Goal: Transaction & Acquisition: Purchase product/service

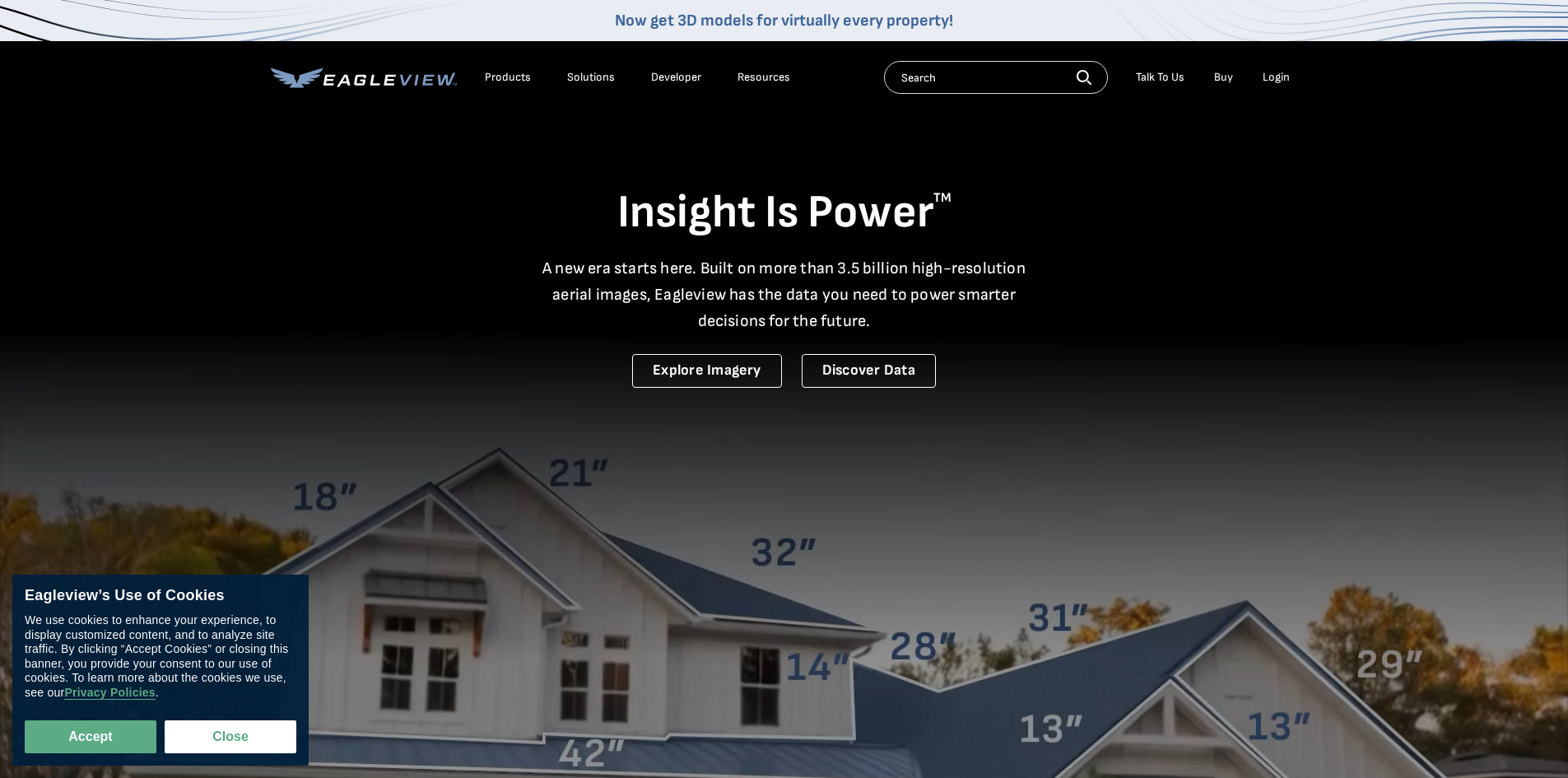
drag, startPoint x: 1276, startPoint y: 51, endPoint x: 1276, endPoint y: 60, distance: 9.0
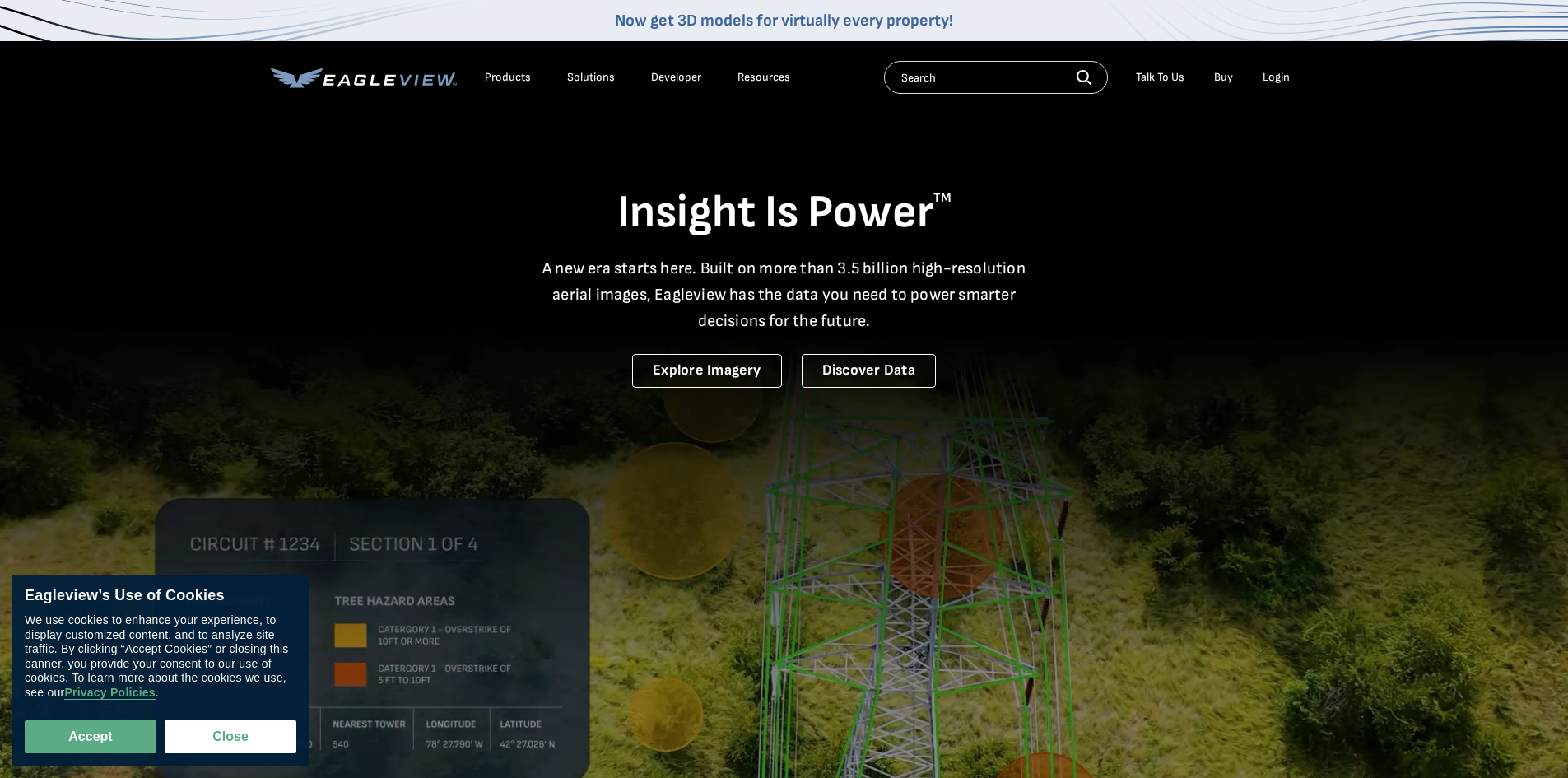
click at [1276, 57] on div "Products Solutions Developer Resources Search Talk To Us Buy Login" at bounding box center [785, 76] width 1028 height 72
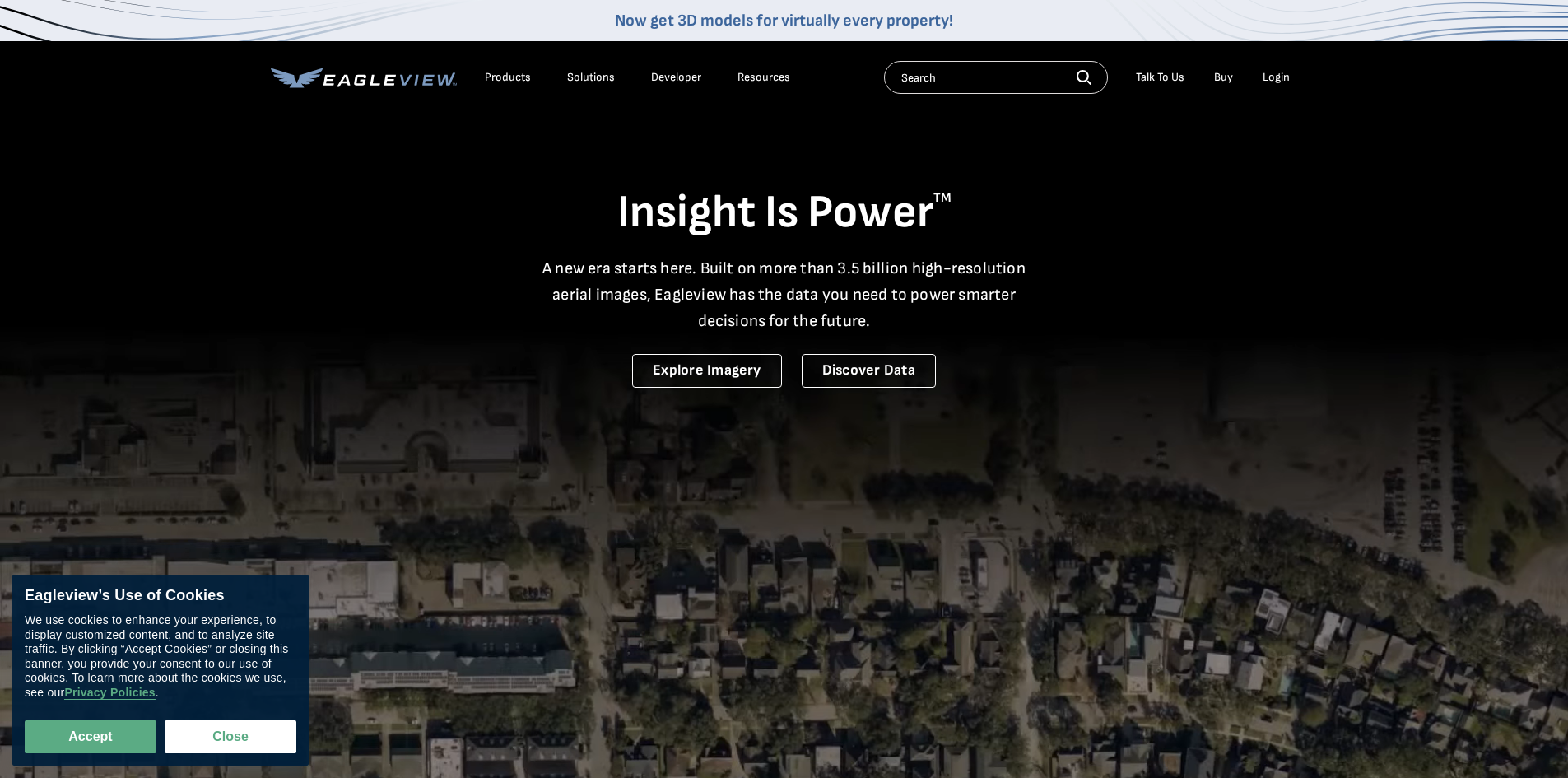
click at [1272, 78] on div "Login" at bounding box center [1276, 77] width 28 height 15
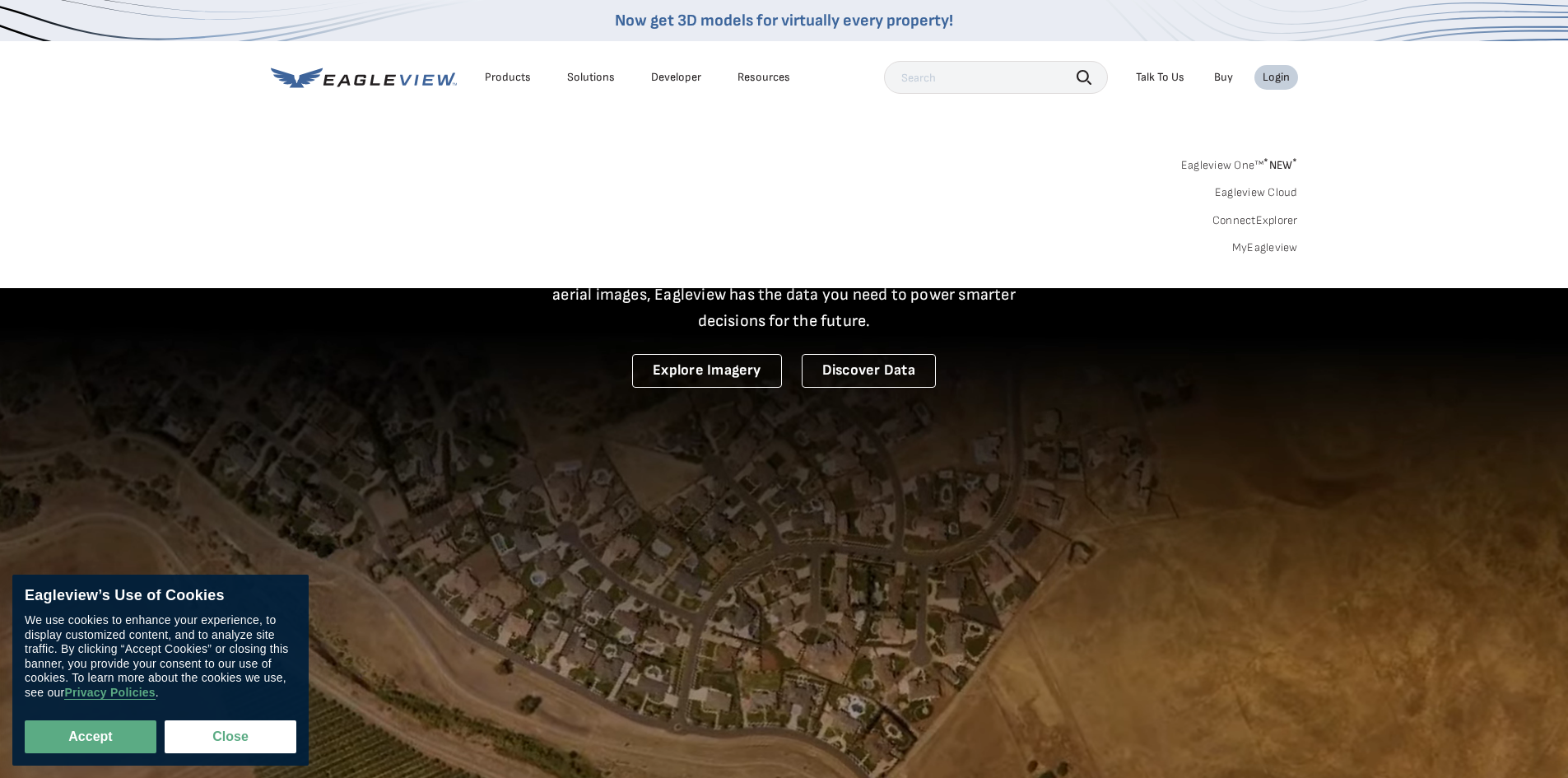
click at [1245, 251] on link "MyEagleview" at bounding box center [1265, 247] width 66 height 15
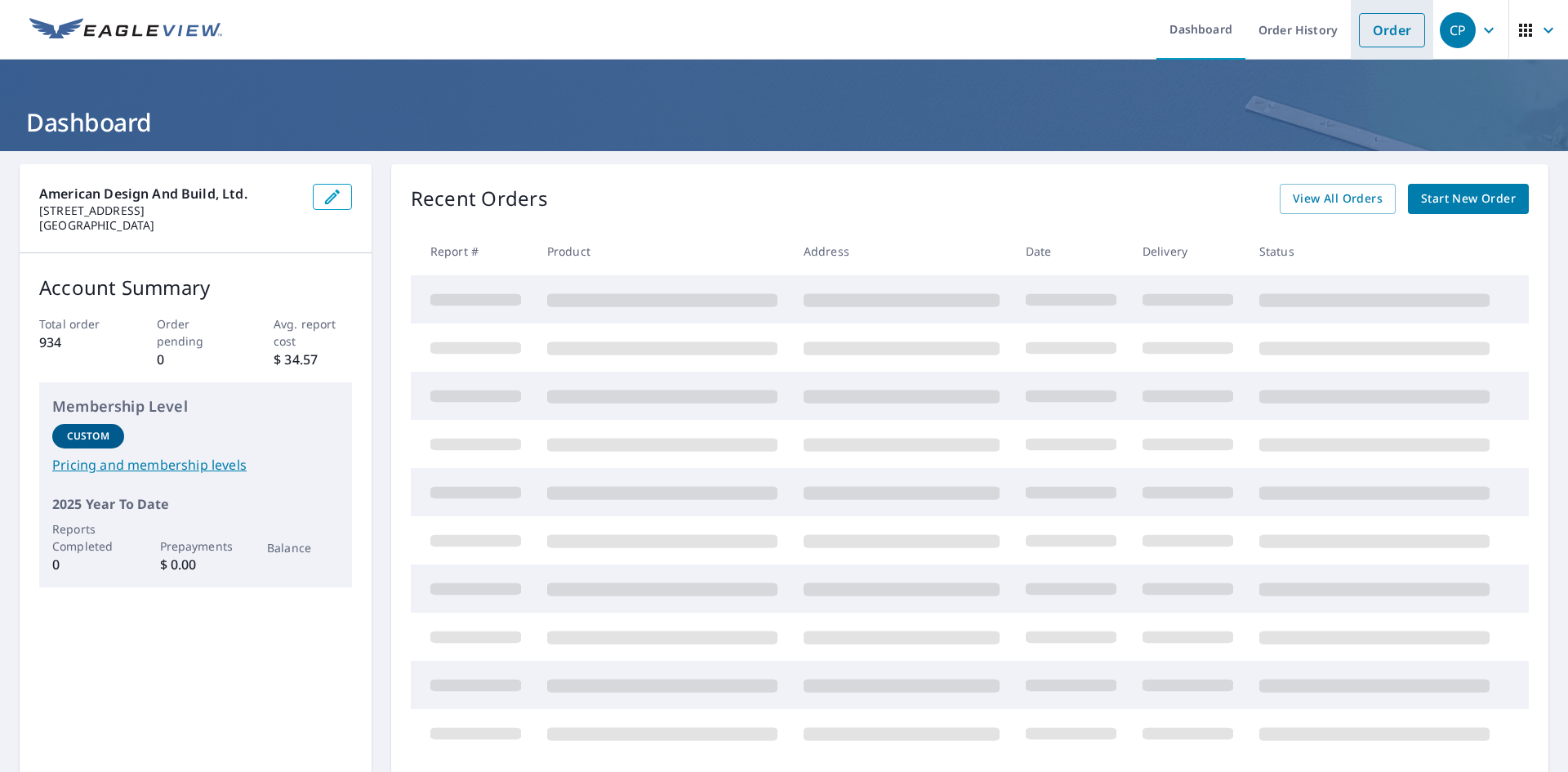
click at [1389, 40] on link "Order" at bounding box center [1392, 30] width 66 height 34
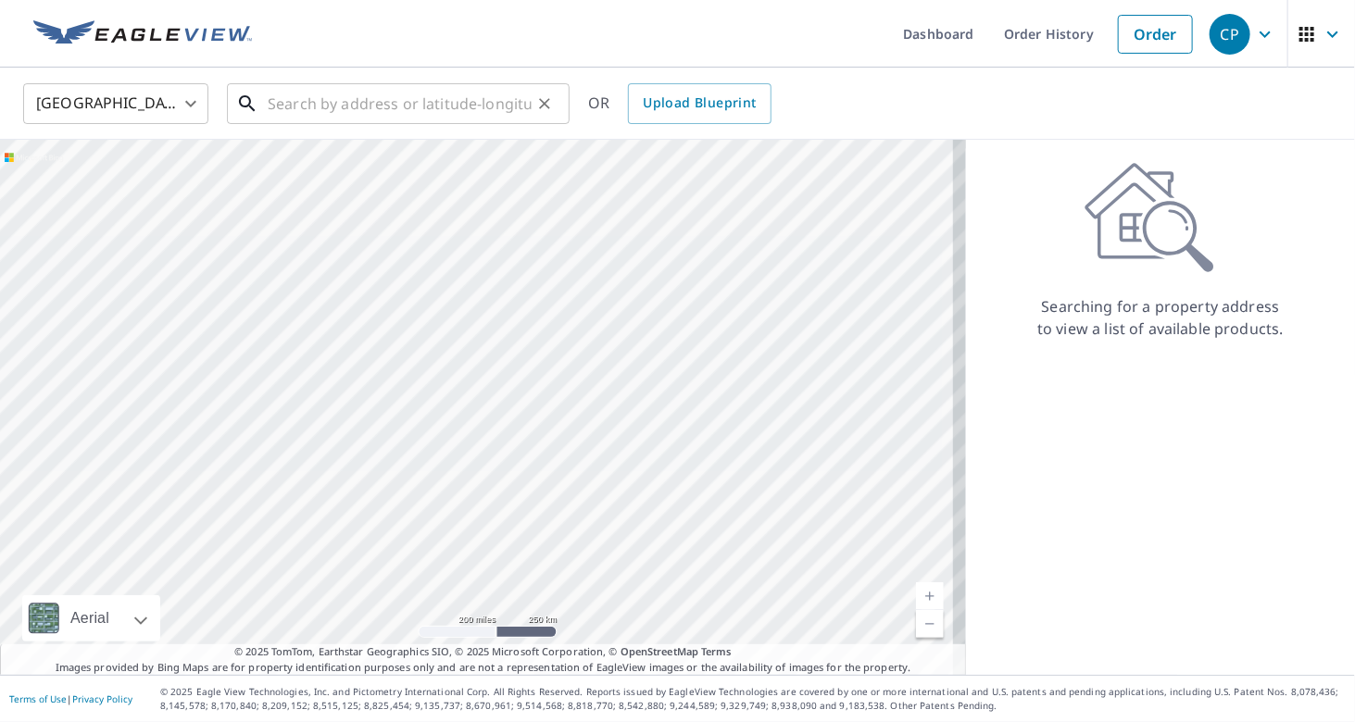
click at [316, 106] on input "text" at bounding box center [400, 104] width 264 height 52
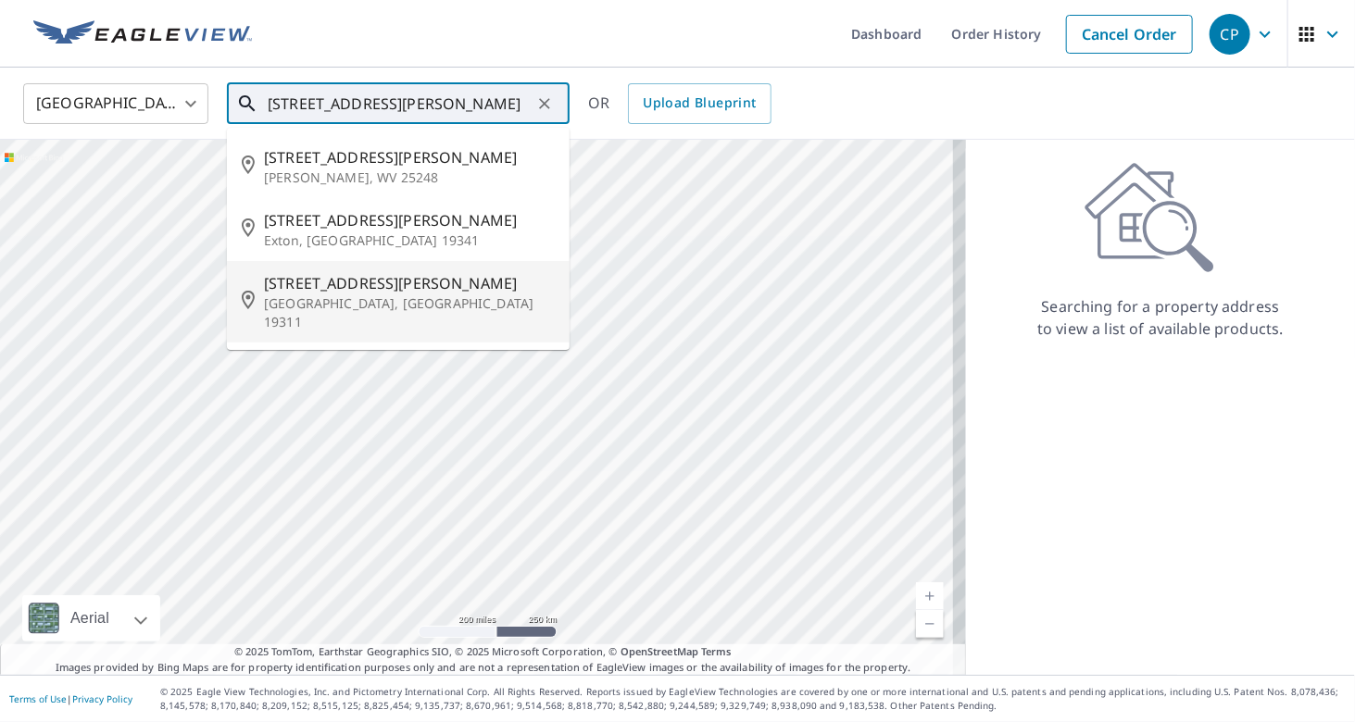
click at [343, 296] on p "Avondale, PA 19311" at bounding box center [409, 312] width 291 height 37
type input "209 Richards Way Avondale, PA 19311"
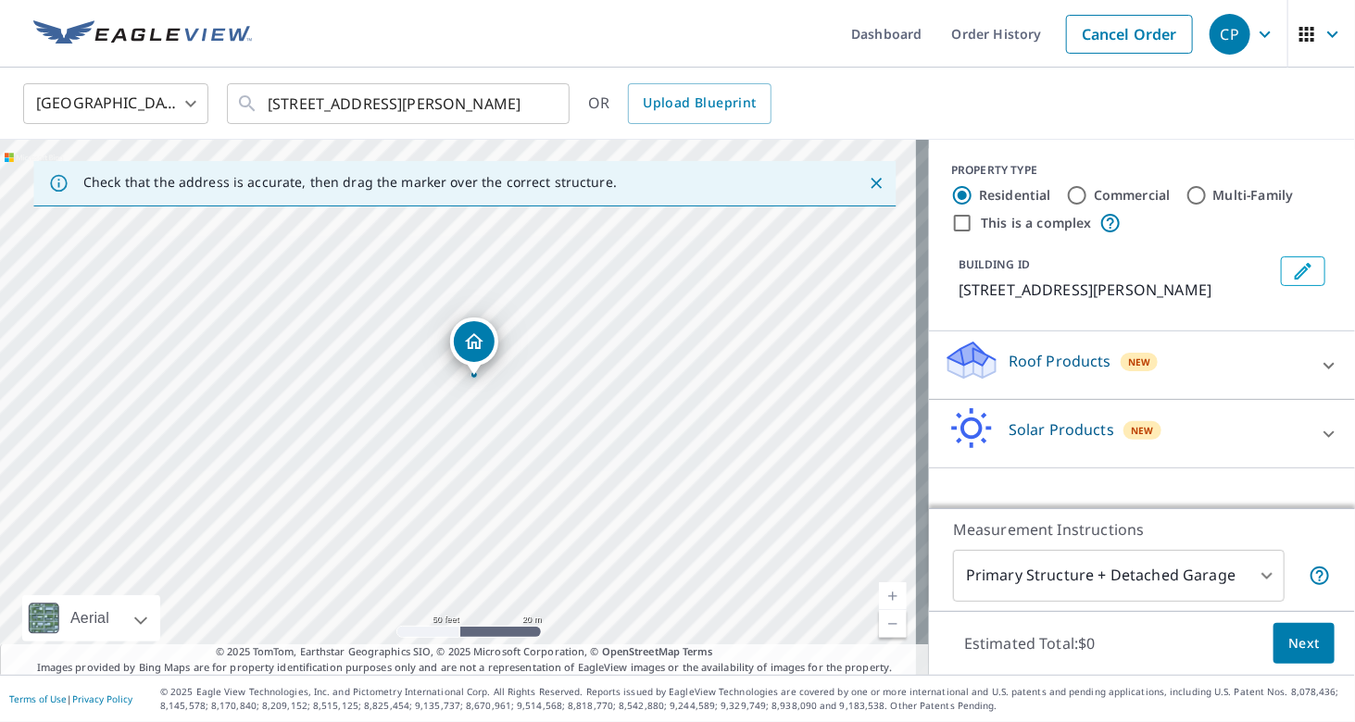
click at [1031, 374] on div "Roof Products New" at bounding box center [1125, 365] width 363 height 53
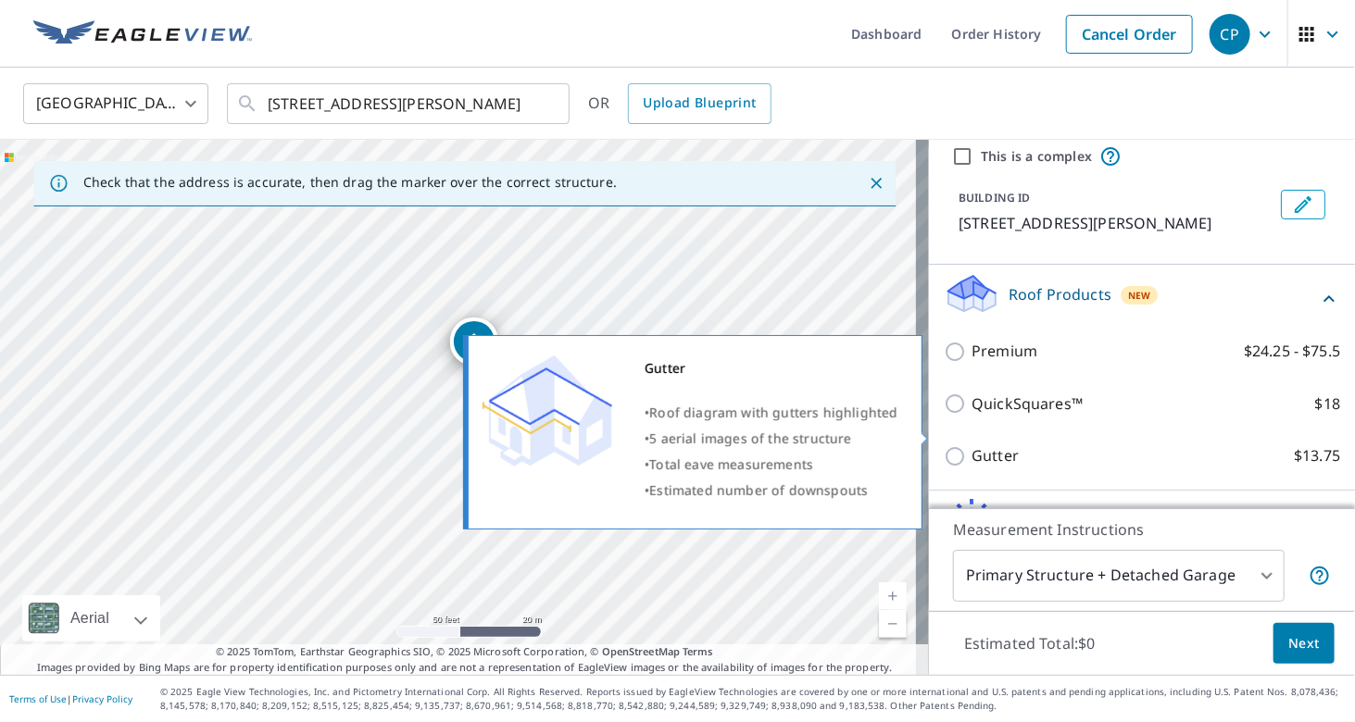
scroll to position [93, 0]
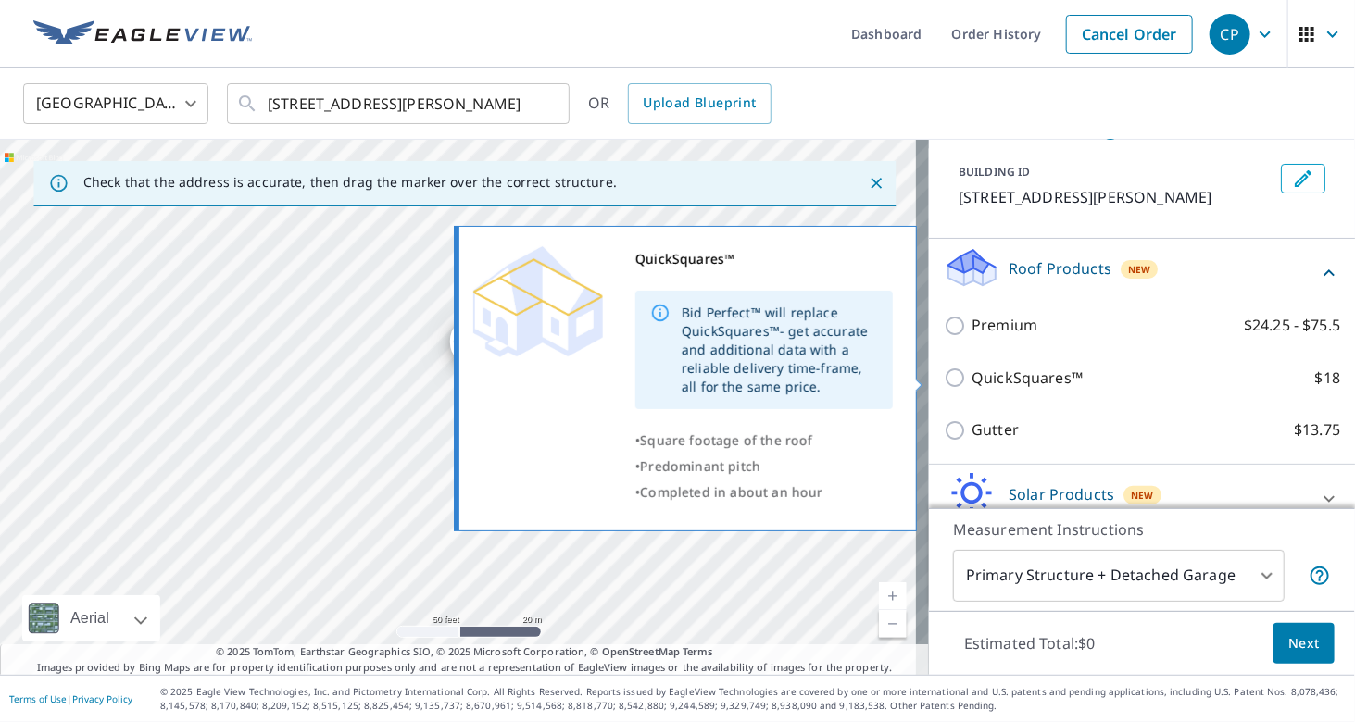
click at [956, 382] on input "QuickSquares™ $18" at bounding box center [958, 378] width 28 height 22
checkbox input "true"
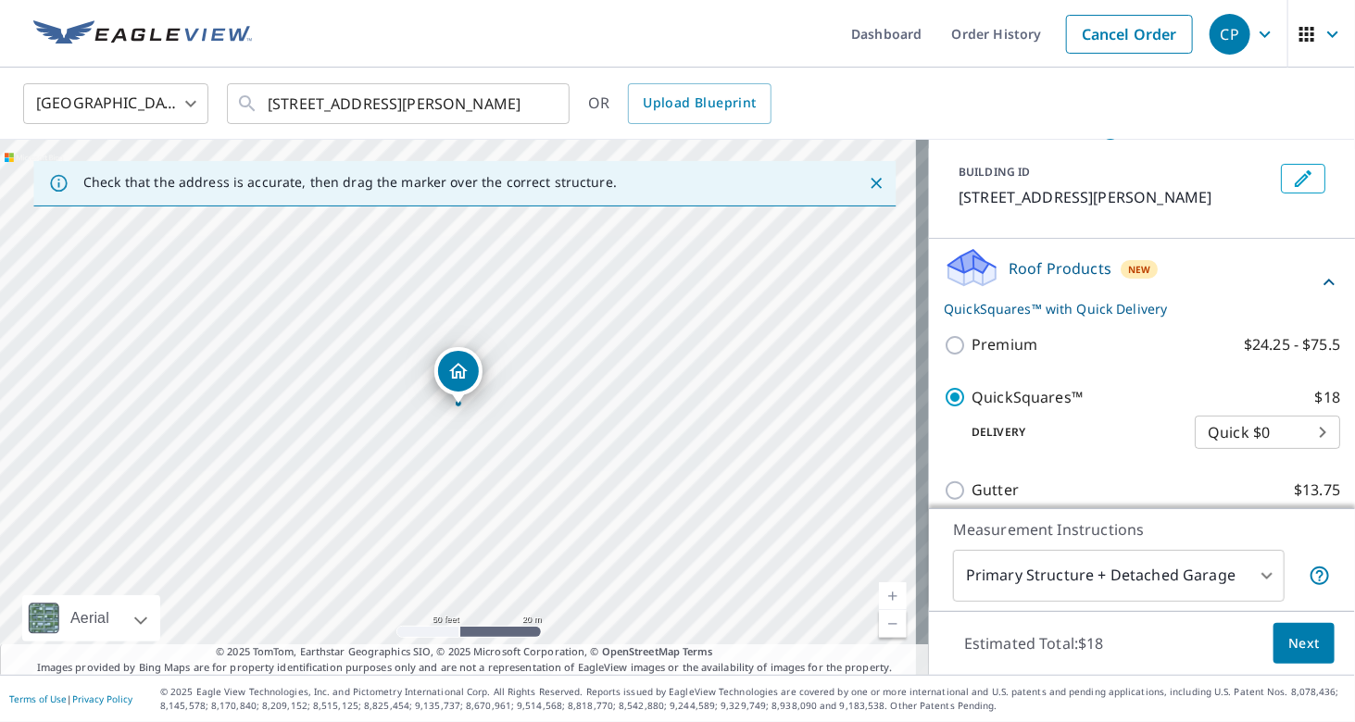
click at [1288, 644] on span "Next" at bounding box center [1303, 643] width 31 height 23
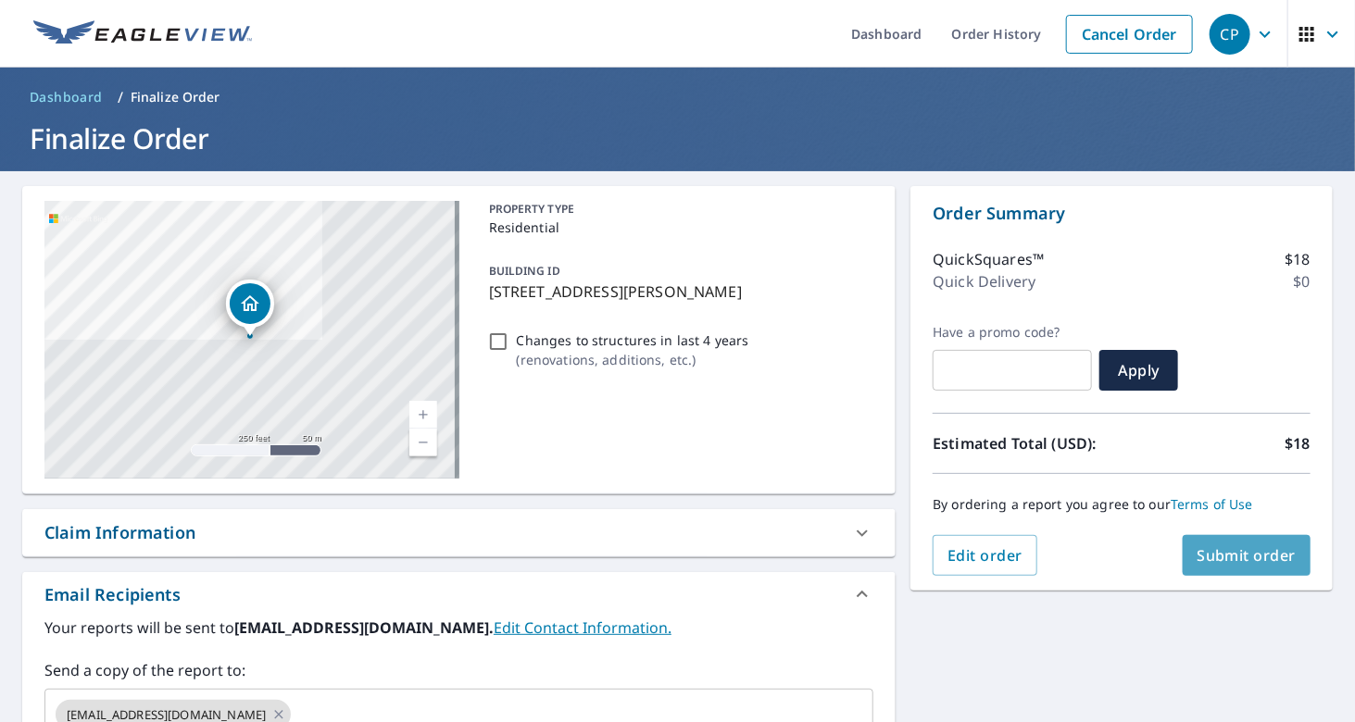
click at [1228, 549] on span "Submit order" at bounding box center [1246, 555] width 99 height 20
checkbox input "true"
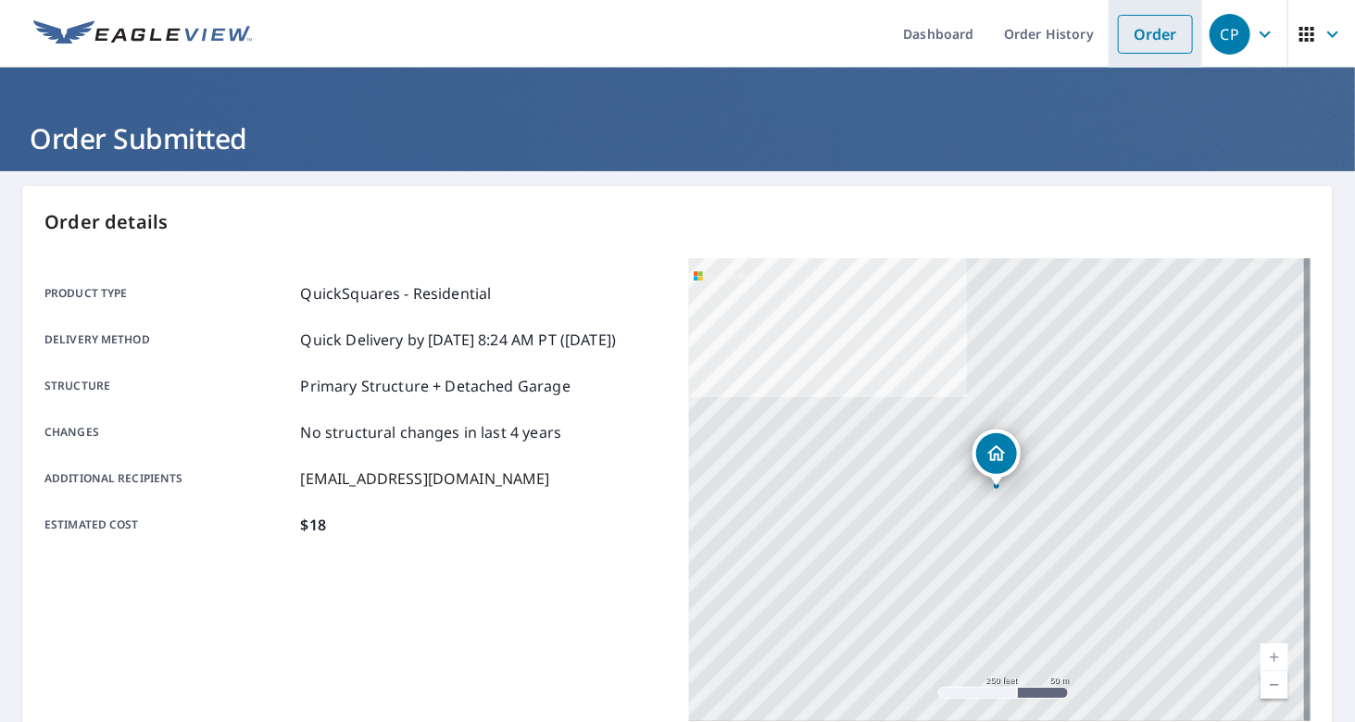
click at [1139, 36] on link "Order" at bounding box center [1155, 34] width 75 height 39
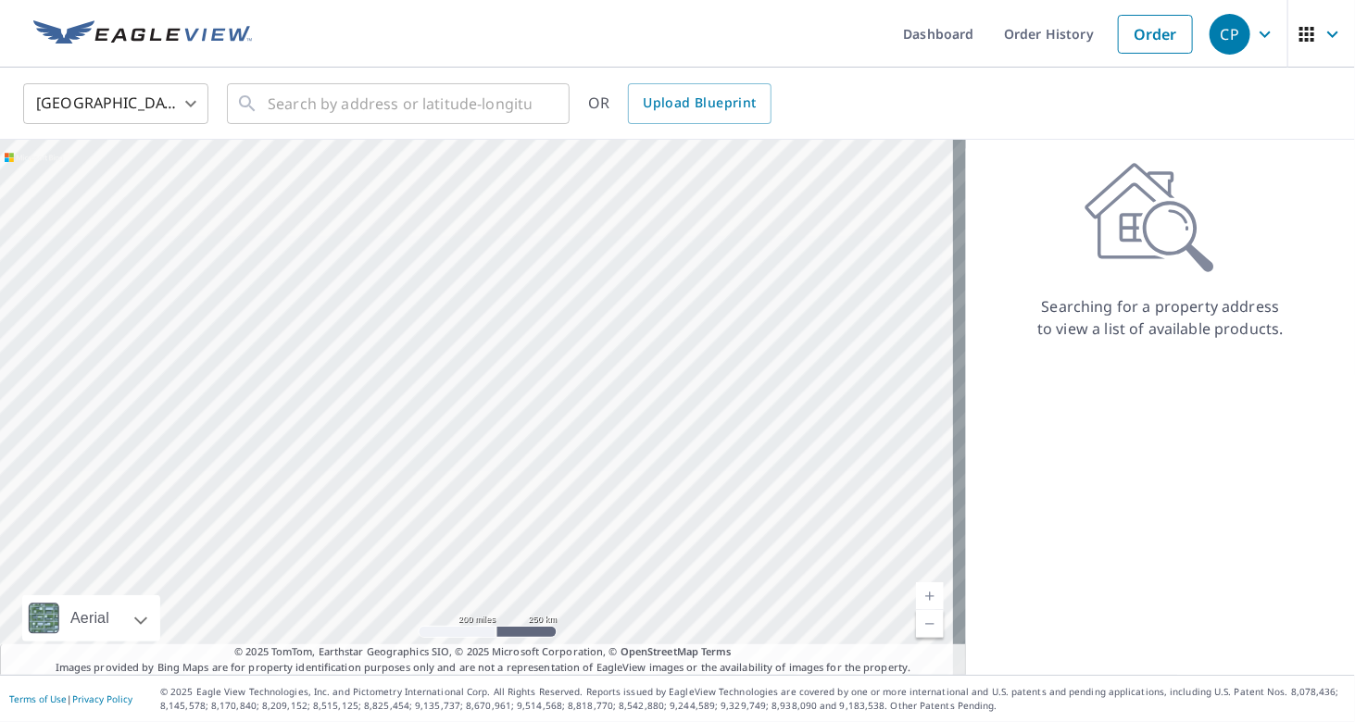
click at [1216, 44] on div "CP" at bounding box center [1229, 34] width 41 height 41
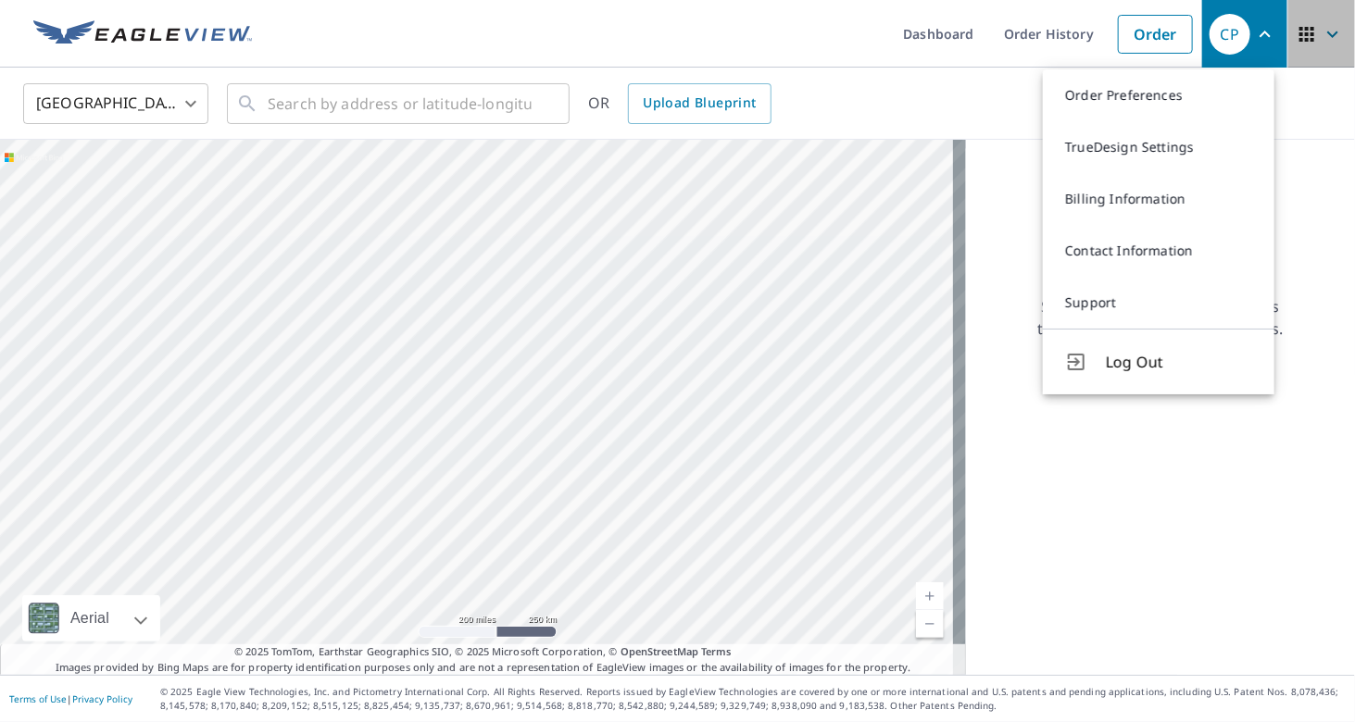
click at [1295, 29] on icon "button" at bounding box center [1306, 34] width 22 height 22
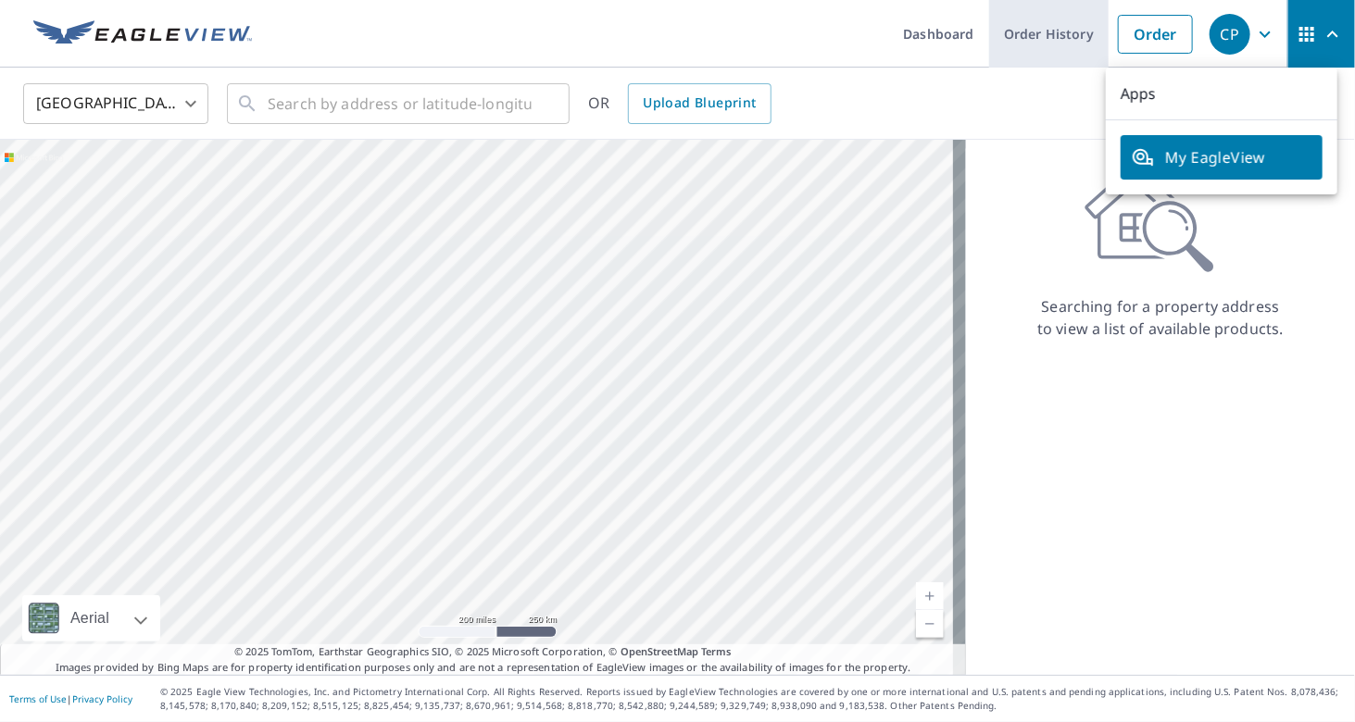
click at [1009, 28] on link "Order History" at bounding box center [1048, 34] width 119 height 68
